Goal: Contribute content

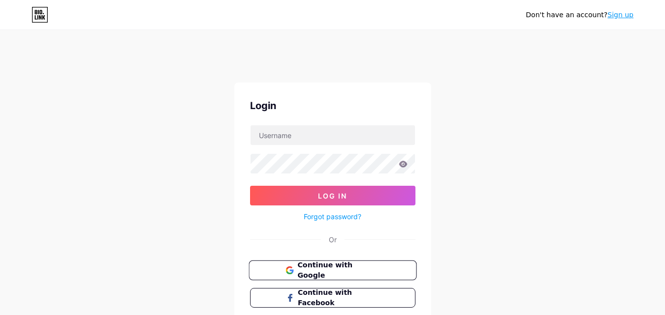
click at [354, 274] on span "Continue with Google" at bounding box center [338, 270] width 82 height 21
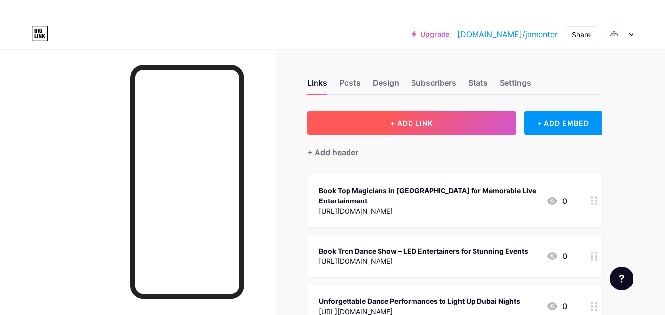
click at [473, 117] on button "+ ADD LINK" at bounding box center [411, 123] width 209 height 24
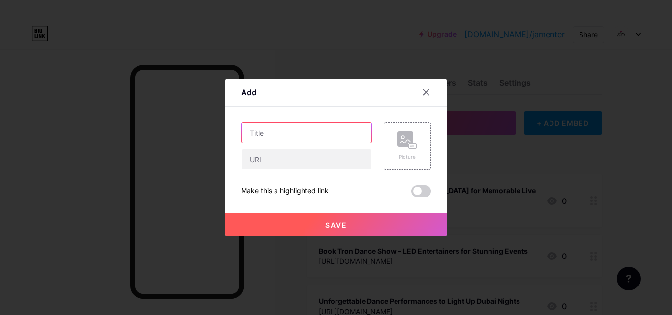
click at [244, 138] on input "text" at bounding box center [307, 133] width 130 height 20
paste input "Exploring the World of Modern Arabic Music Performers"
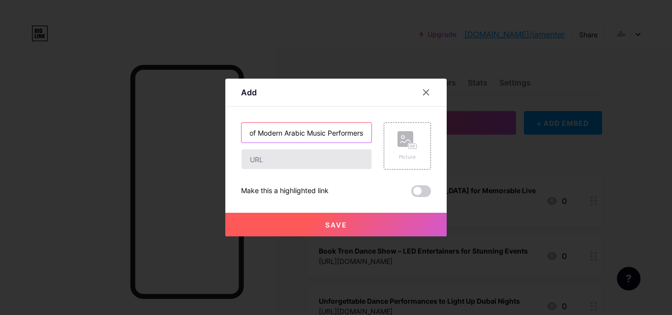
type input "Exploring the World of Modern Arabic Music Performers"
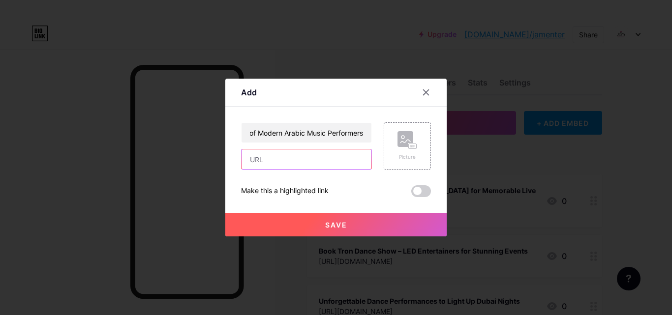
scroll to position [0, 0]
click at [251, 156] on input "text" at bounding box center [307, 160] width 130 height 20
paste input "[URL][DOMAIN_NAME]"
type input "[URL][DOMAIN_NAME]"
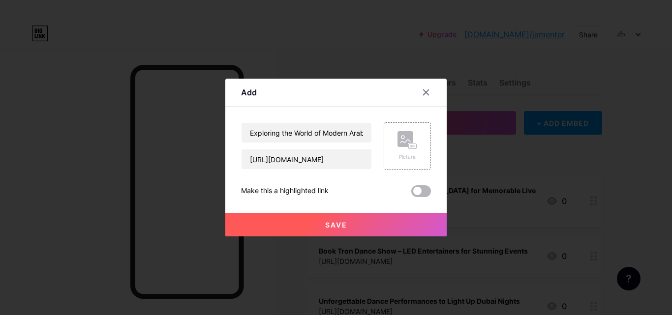
click at [420, 195] on span at bounding box center [421, 192] width 20 height 12
click at [411, 194] on input "checkbox" at bounding box center [411, 194] width 0 height 0
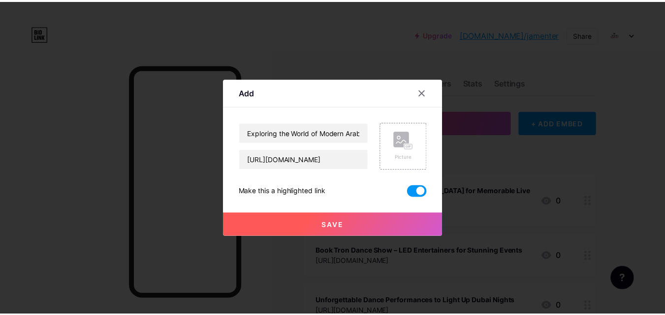
scroll to position [0, 0]
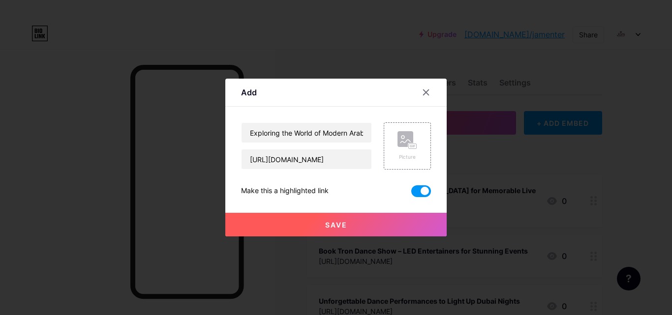
click at [397, 224] on button "Save" at bounding box center [335, 225] width 221 height 24
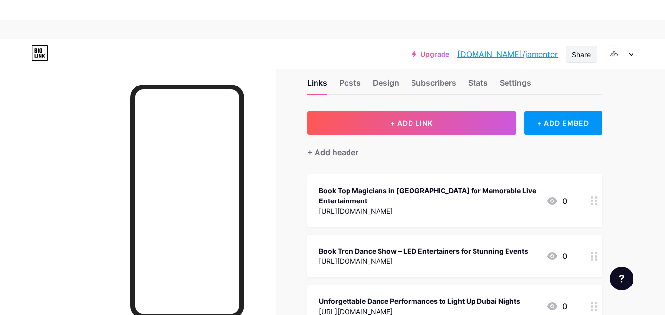
click at [574, 59] on div "Share" at bounding box center [581, 54] width 19 height 10
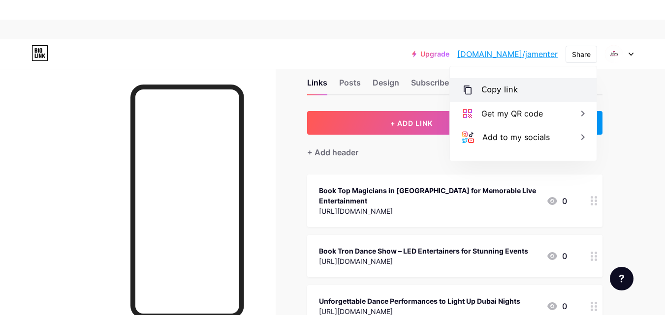
click at [518, 92] on div "Copy link" at bounding box center [523, 90] width 147 height 24
